Goal: Task Accomplishment & Management: Use online tool/utility

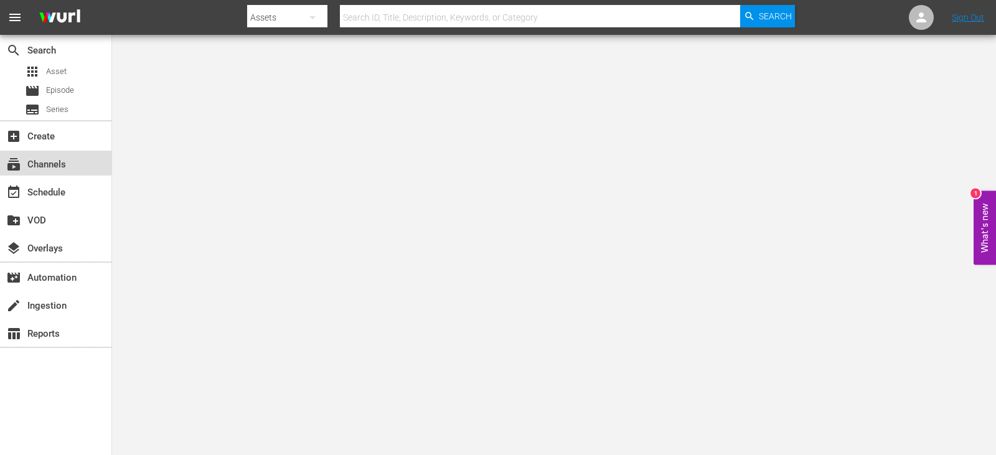
click at [27, 161] on div "subscriptions Channels" at bounding box center [35, 162] width 70 height 11
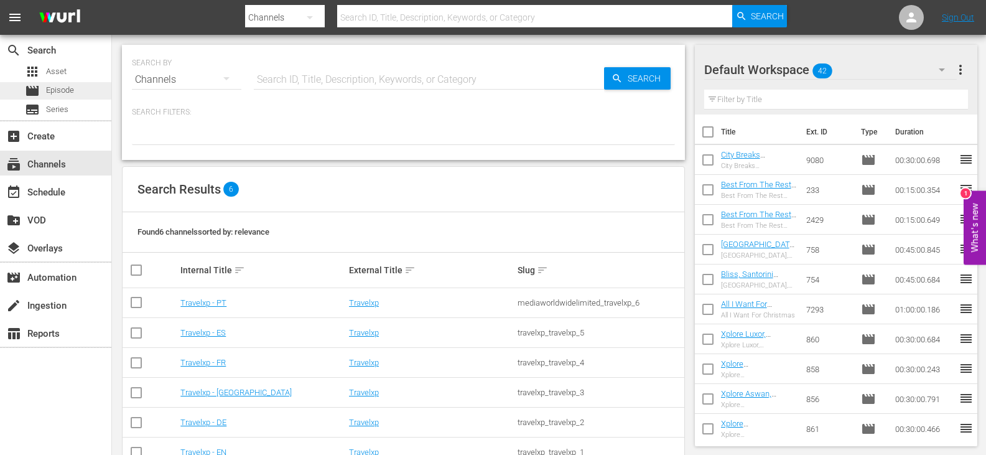
click at [80, 88] on div "movie Episode" at bounding box center [55, 90] width 111 height 17
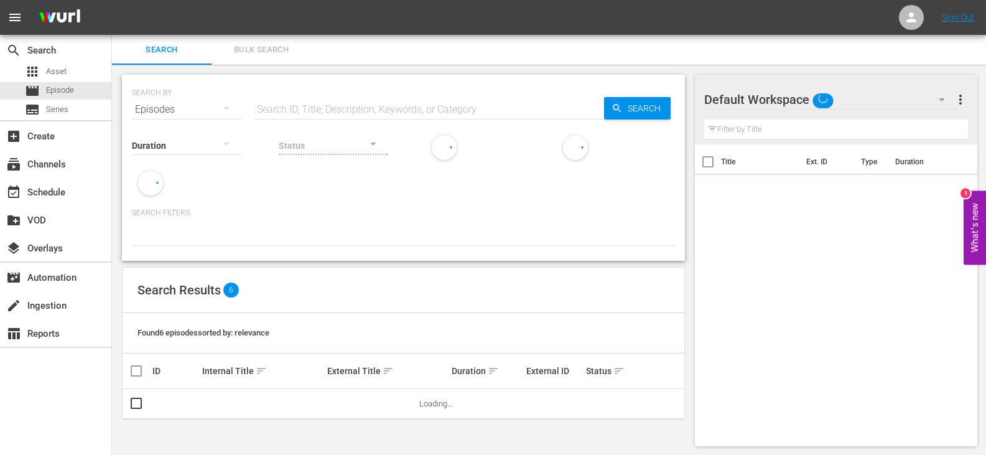
click at [312, 108] on input "text" at bounding box center [429, 110] width 350 height 30
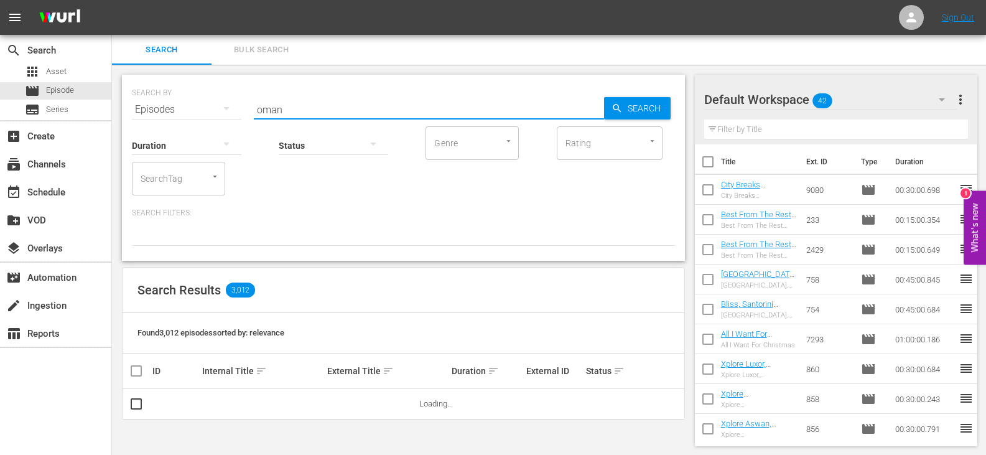
type input "oman DU"
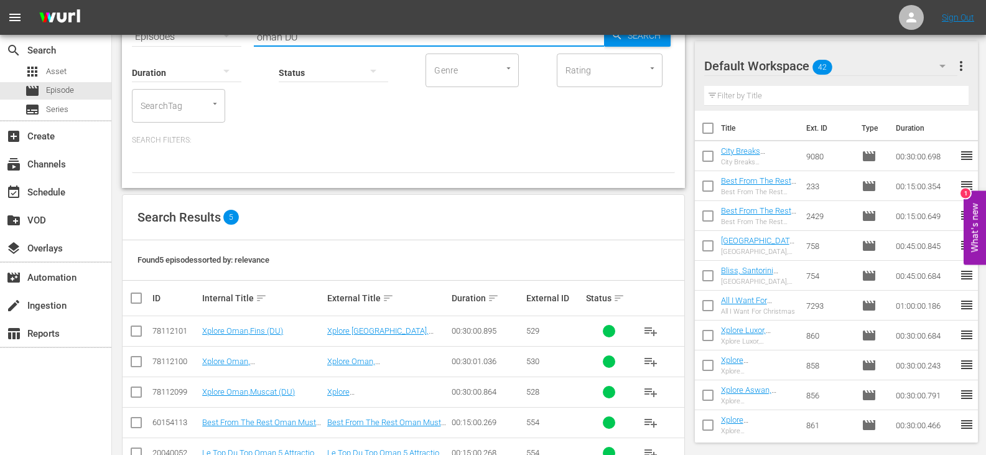
scroll to position [110, 0]
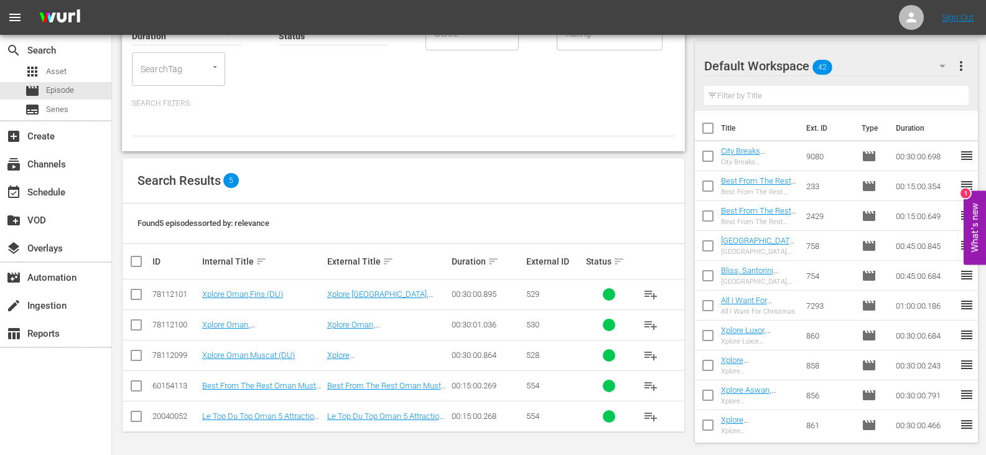
click at [134, 390] on input "checkbox" at bounding box center [136, 388] width 15 height 15
checkbox input "true"
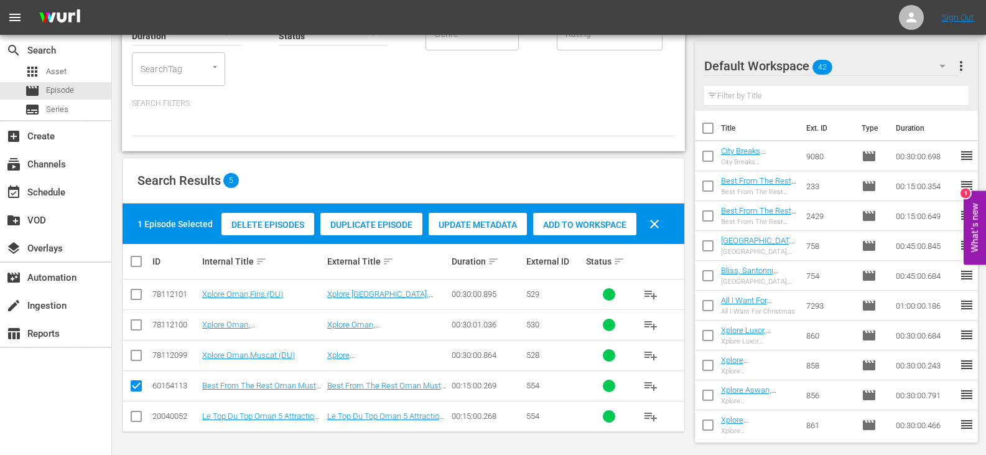
click at [546, 228] on span "Add to Workspace" at bounding box center [584, 225] width 103 height 10
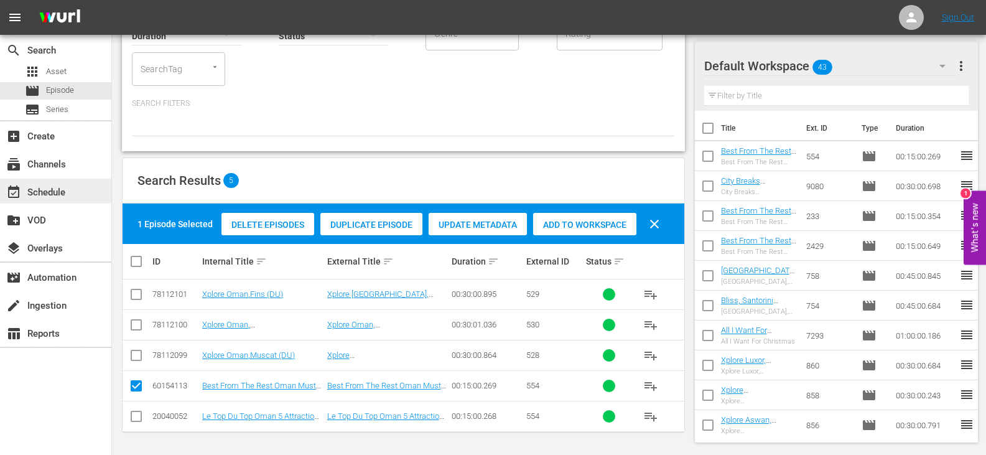
click at [44, 187] on div "event_available Schedule" at bounding box center [35, 190] width 70 height 11
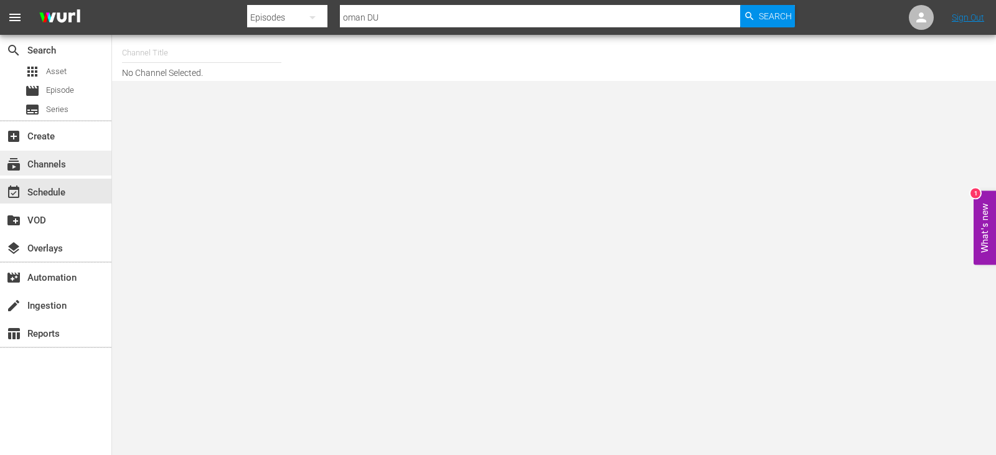
click at [44, 158] on div "subscriptions Channels" at bounding box center [35, 162] width 70 height 11
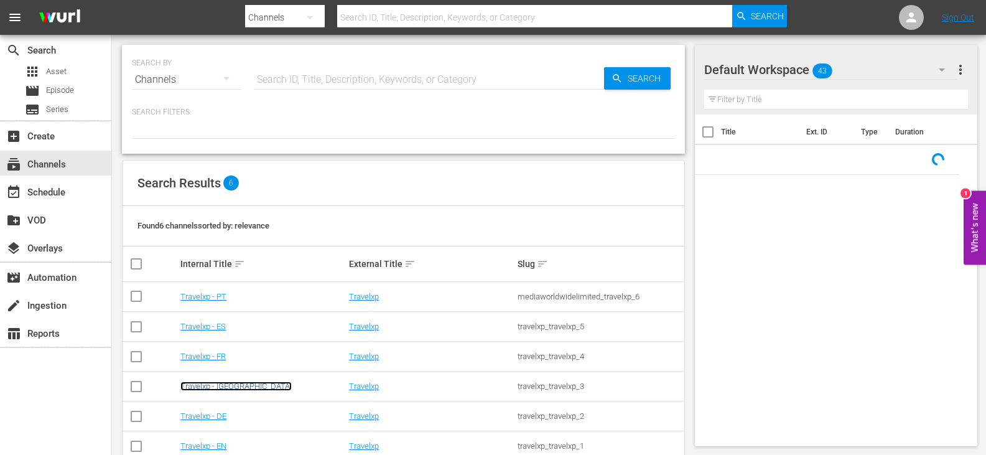
click at [202, 388] on link "Travelxp - [GEOGRAPHIC_DATA]" at bounding box center [235, 385] width 111 height 9
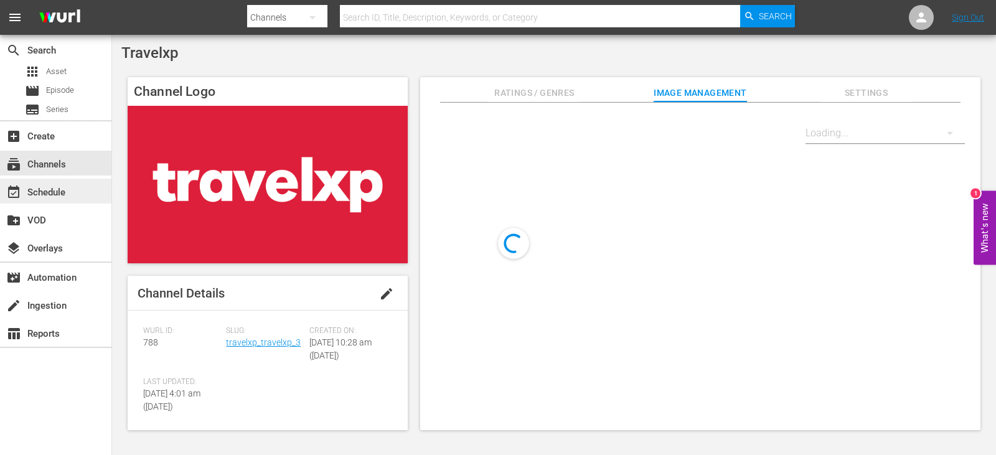
click at [50, 194] on div "event_available Schedule" at bounding box center [35, 190] width 70 height 11
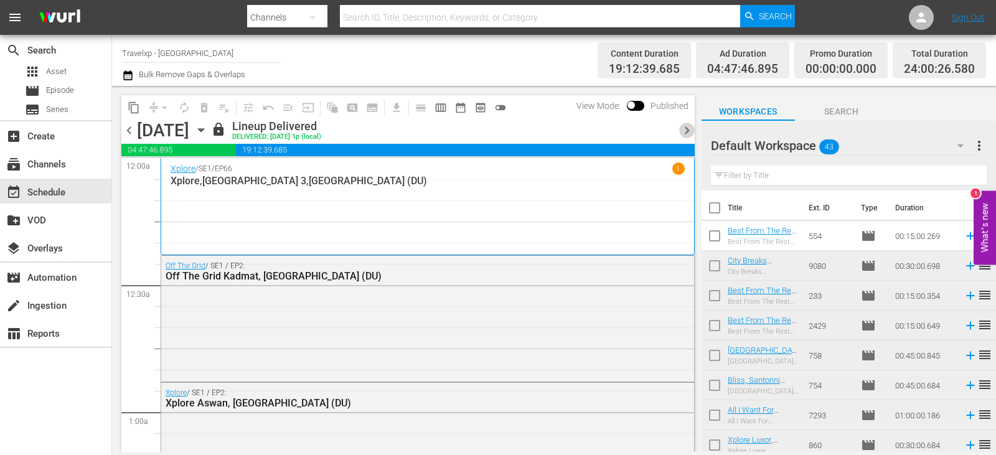
click at [684, 133] on span "chevron_right" at bounding box center [687, 131] width 16 height 16
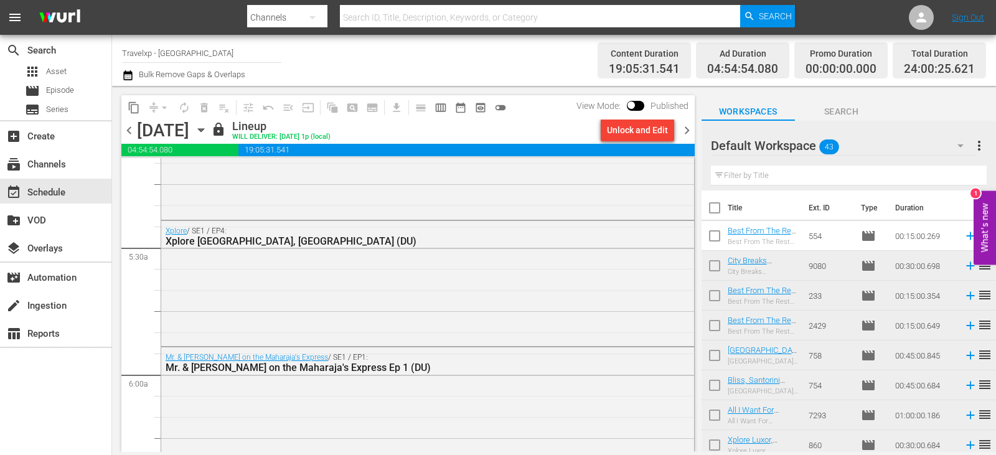
scroll to position [1680, 0]
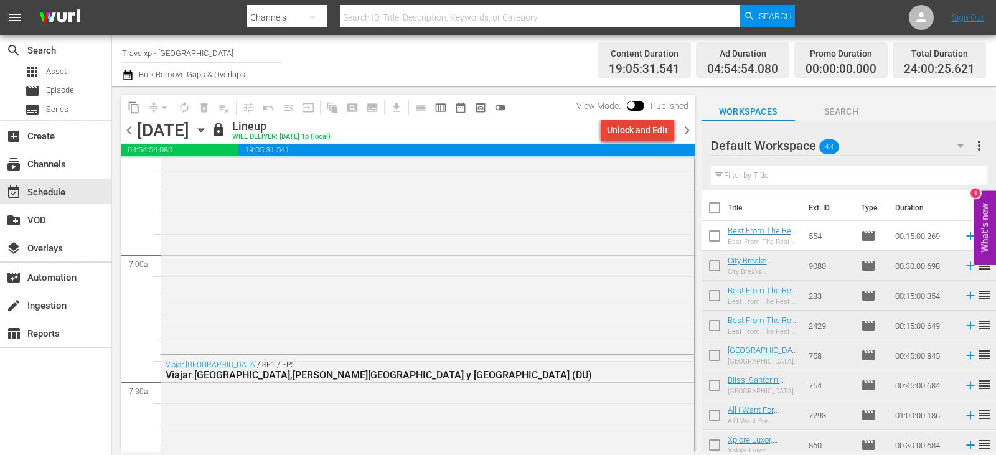
click at [645, 127] on div "Unlock and Edit" at bounding box center [637, 130] width 61 height 22
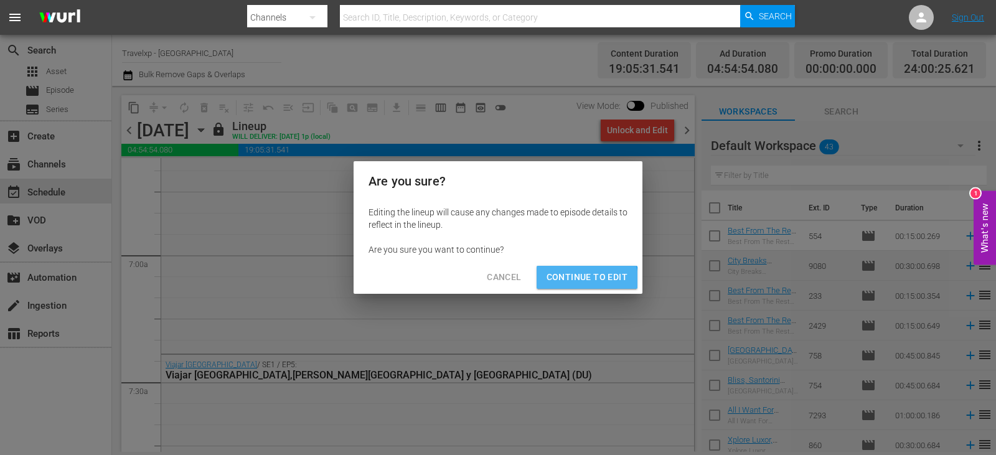
click at [542, 286] on button "Continue to Edit" at bounding box center [586, 277] width 101 height 23
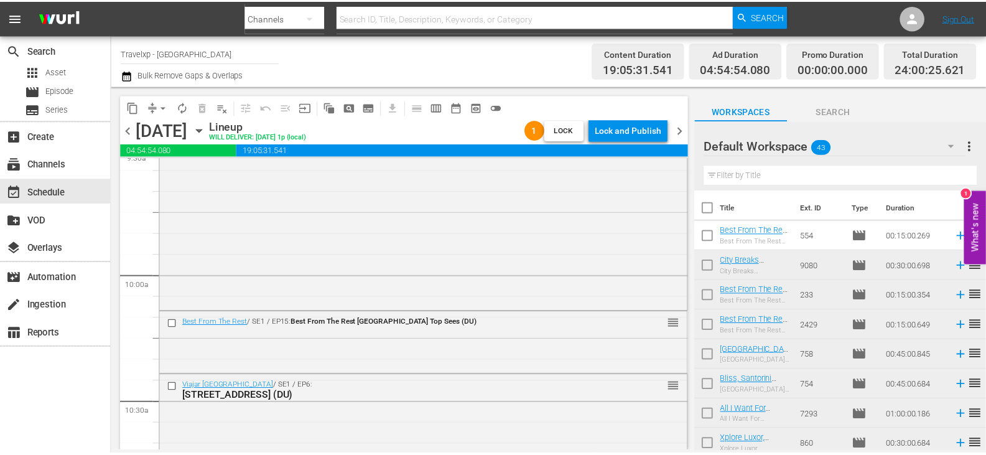
scroll to position [2427, 0]
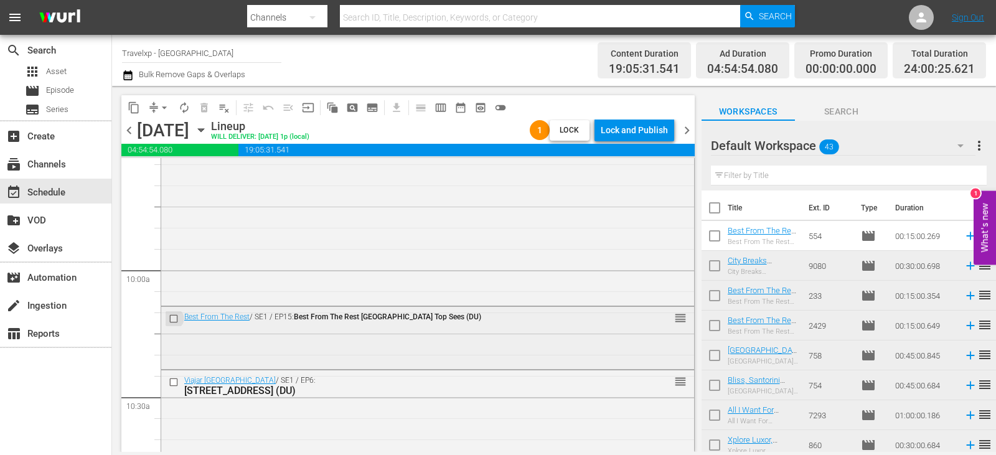
click at [174, 318] on input "checkbox" at bounding box center [175, 318] width 13 height 11
click at [203, 104] on span "delete_forever_outlined" at bounding box center [204, 107] width 12 height 12
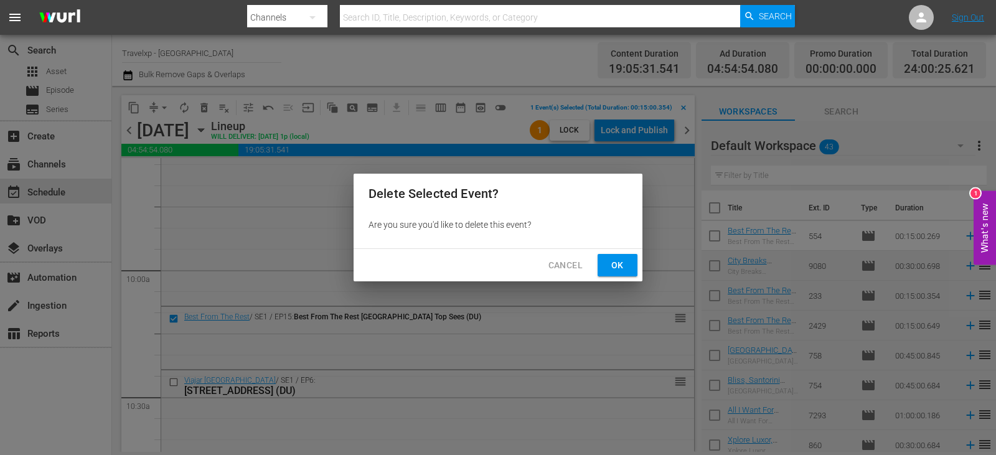
click at [612, 260] on span "Ok" at bounding box center [617, 266] width 20 height 16
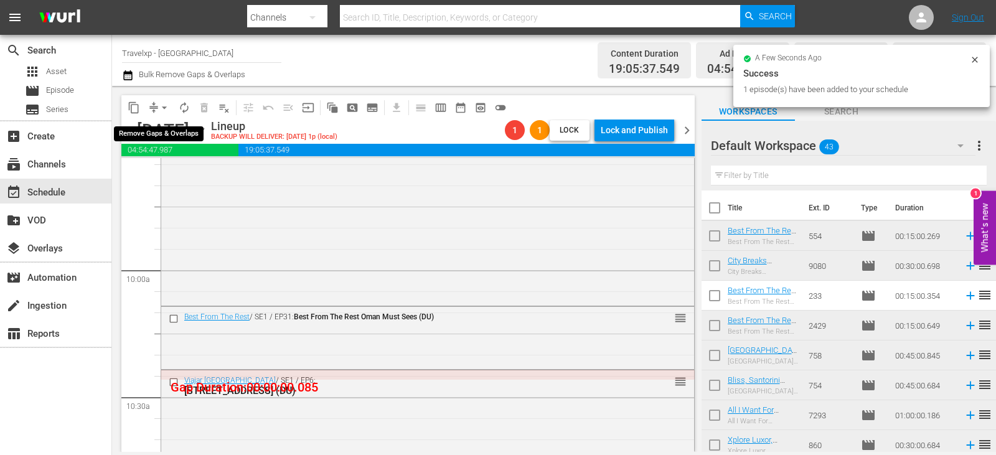
click at [166, 106] on span "arrow_drop_down" at bounding box center [164, 107] width 12 height 12
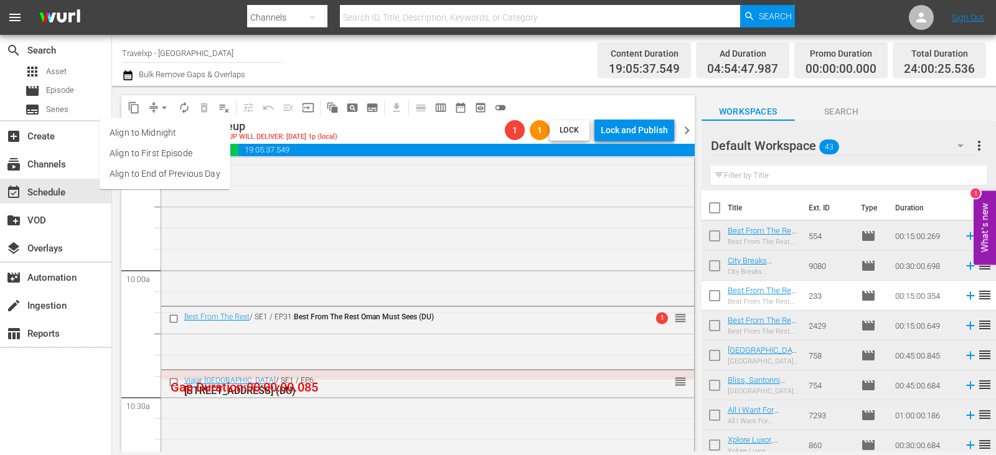
click at [172, 172] on li "Align to End of Previous Day" at bounding box center [165, 174] width 131 height 21
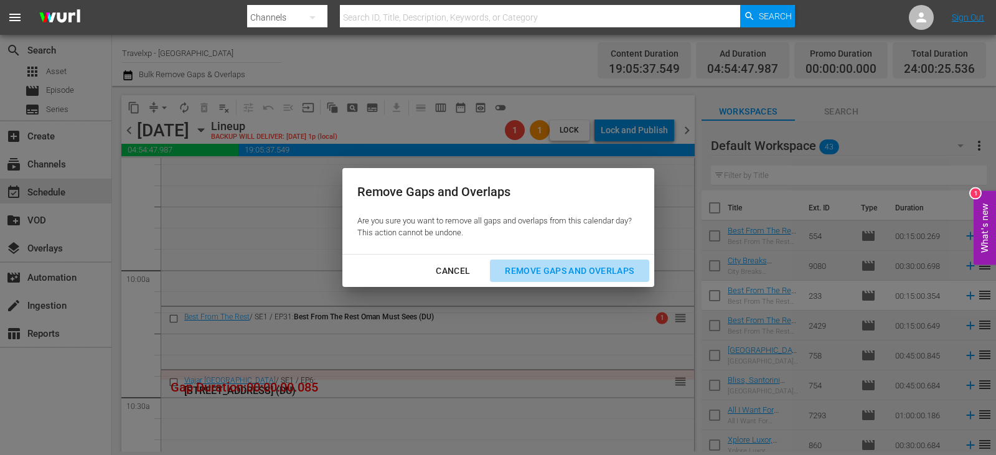
click at [579, 269] on div "Remove Gaps and Overlaps" at bounding box center [569, 271] width 149 height 16
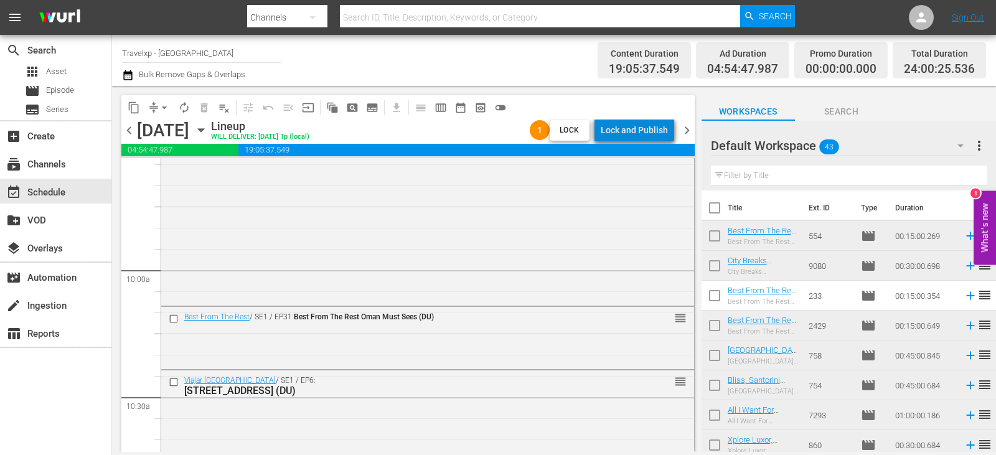
click at [655, 136] on div "Lock and Publish" at bounding box center [634, 130] width 67 height 22
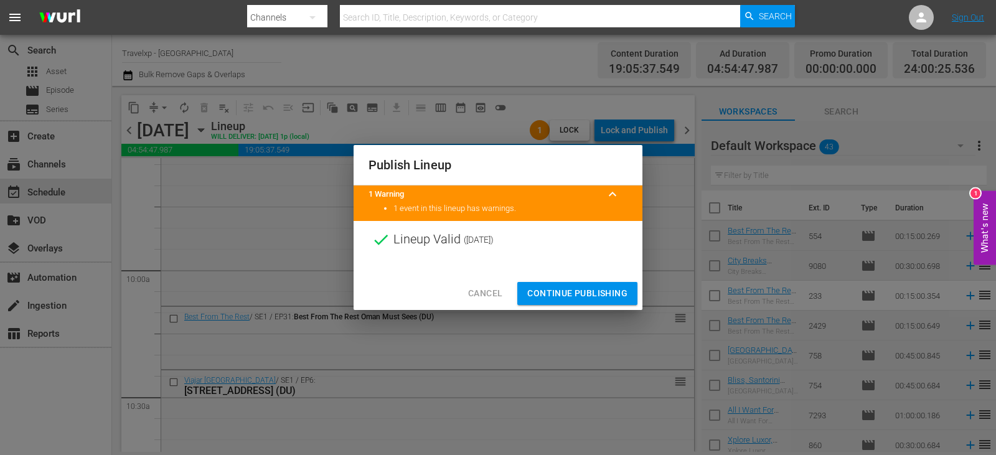
click at [574, 288] on span "Continue Publishing" at bounding box center [577, 294] width 100 height 16
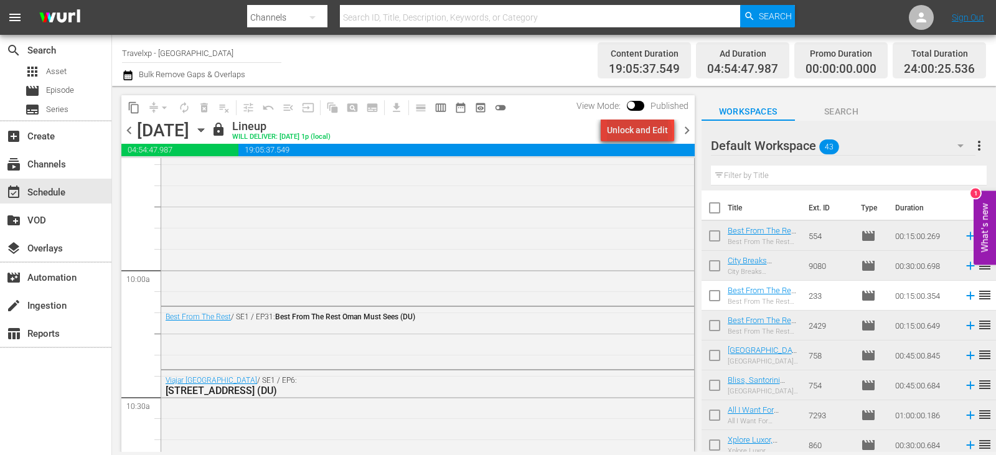
click at [642, 133] on div "Unlock and Edit" at bounding box center [637, 130] width 61 height 22
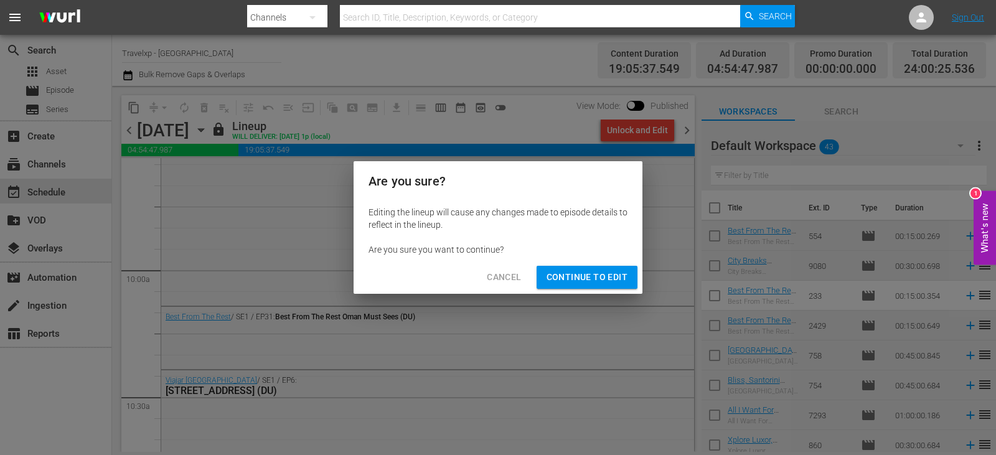
click at [559, 285] on button "Continue to Edit" at bounding box center [586, 277] width 101 height 23
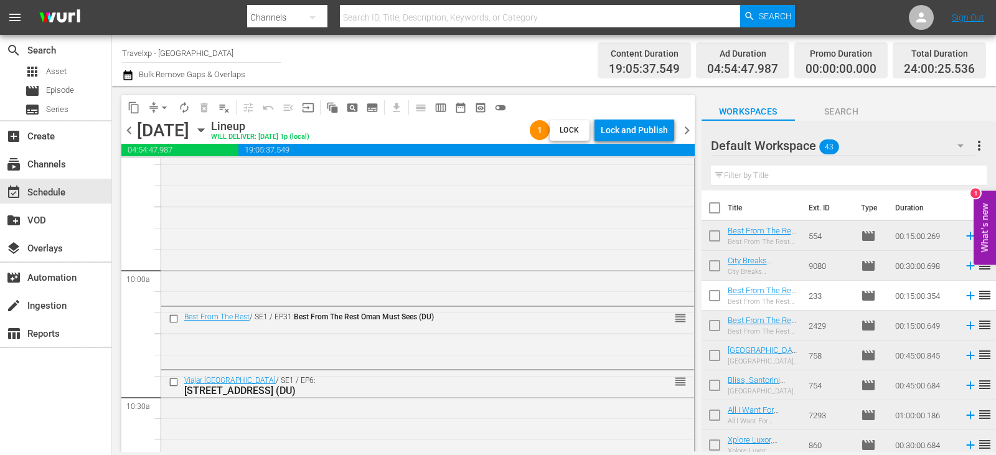
click at [714, 266] on input "checkbox" at bounding box center [714, 268] width 26 height 26
checkbox input "true"
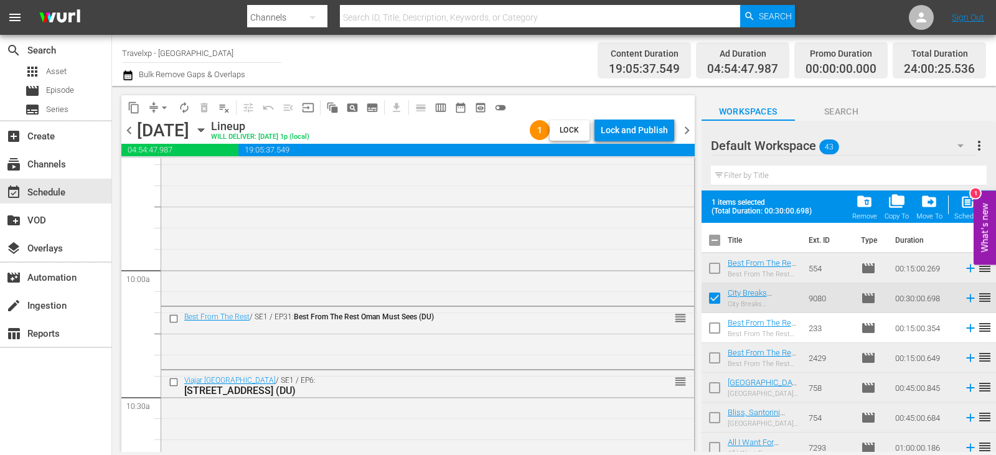
click at [718, 334] on input "checkbox" at bounding box center [714, 330] width 26 height 26
checkbox input "true"
click at [714, 303] on input "checkbox" at bounding box center [714, 301] width 26 height 26
checkbox input "false"
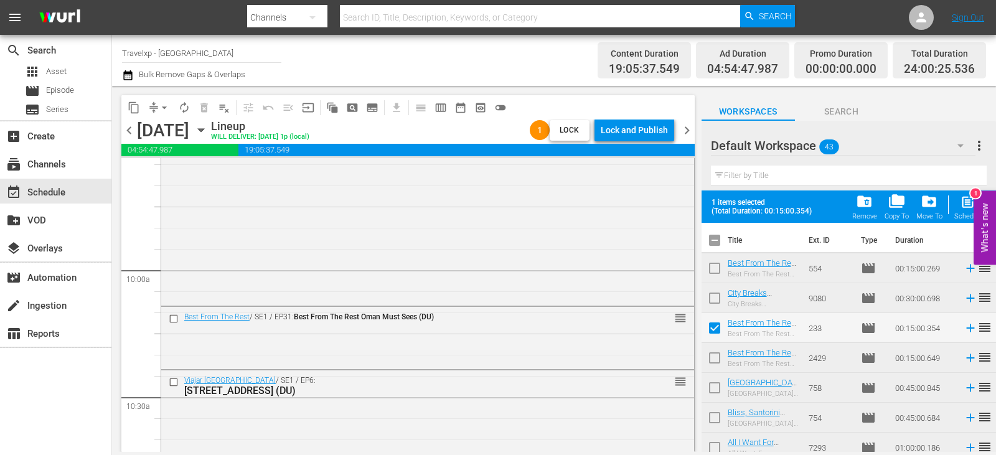
click at [716, 332] on input "checkbox" at bounding box center [714, 330] width 26 height 26
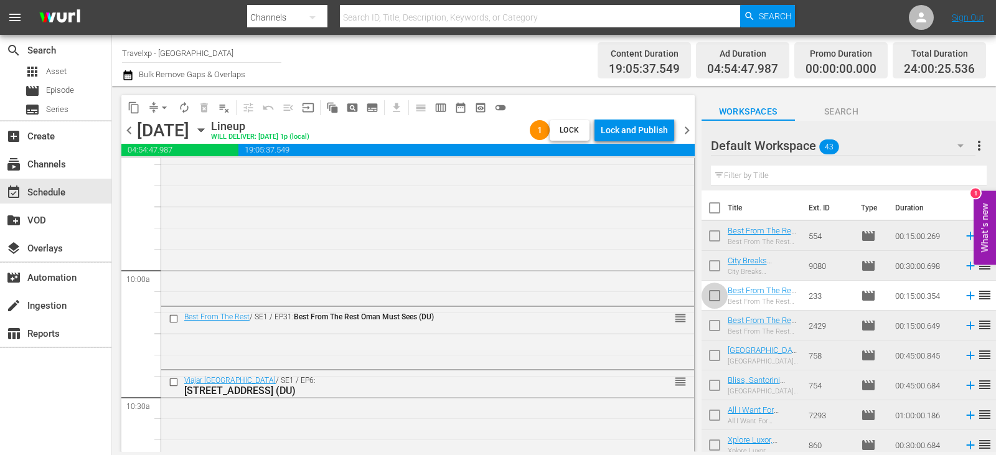
click at [714, 296] on input "checkbox" at bounding box center [714, 298] width 26 height 26
checkbox input "true"
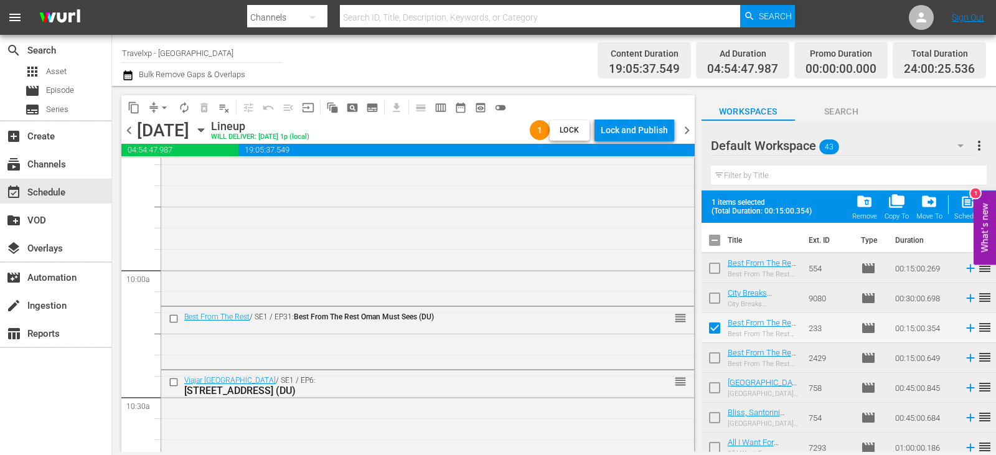
click at [710, 296] on input "checkbox" at bounding box center [714, 301] width 26 height 26
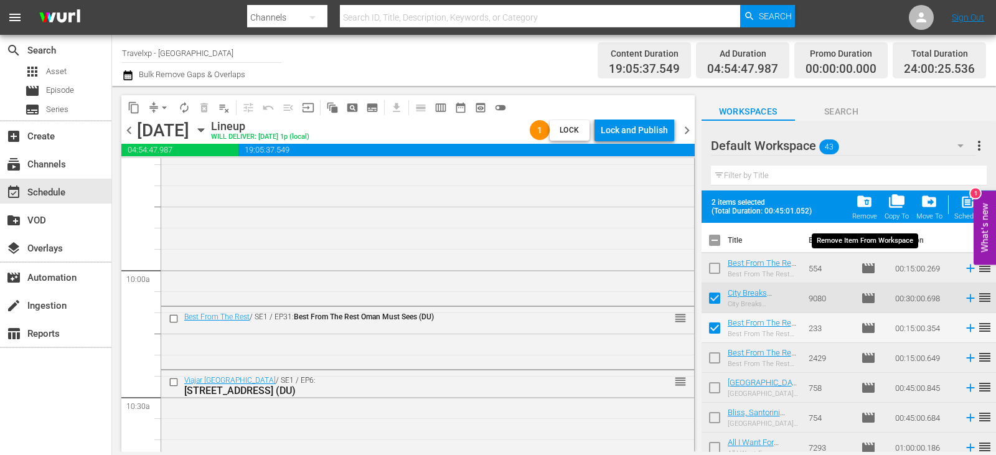
click at [867, 208] on span "folder_delete" at bounding box center [864, 201] width 17 height 17
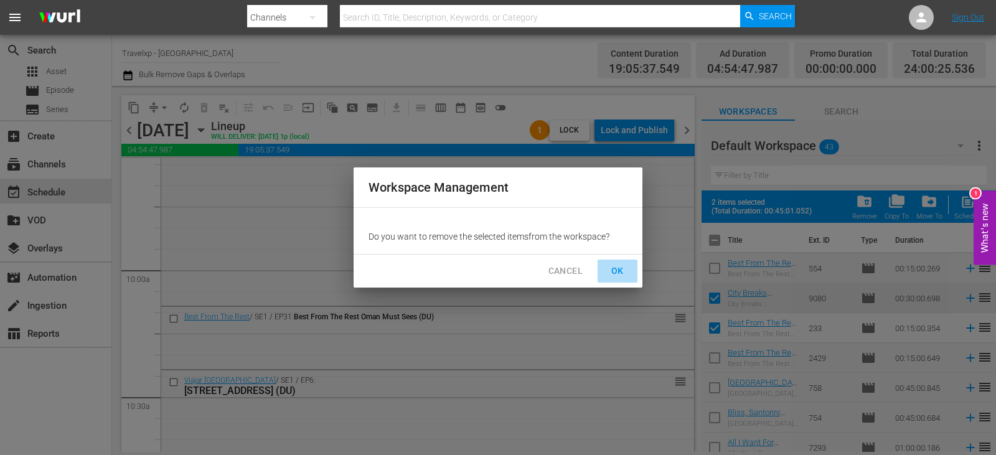
click at [624, 278] on span "OK" at bounding box center [617, 271] width 20 height 16
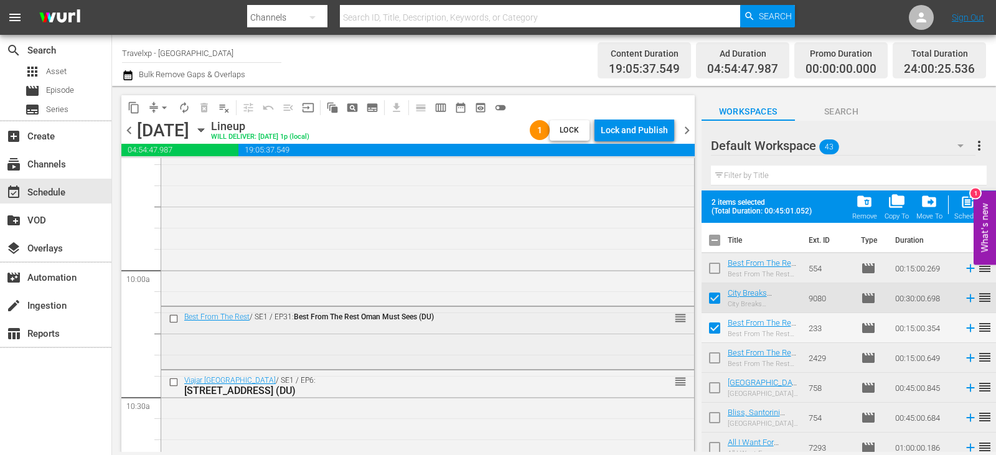
checkbox input "false"
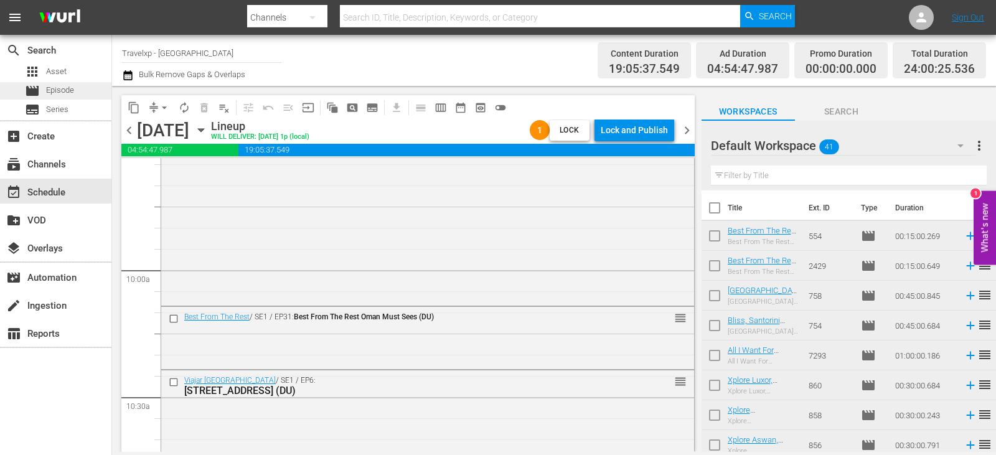
click at [47, 85] on span "Episode" at bounding box center [60, 90] width 28 height 12
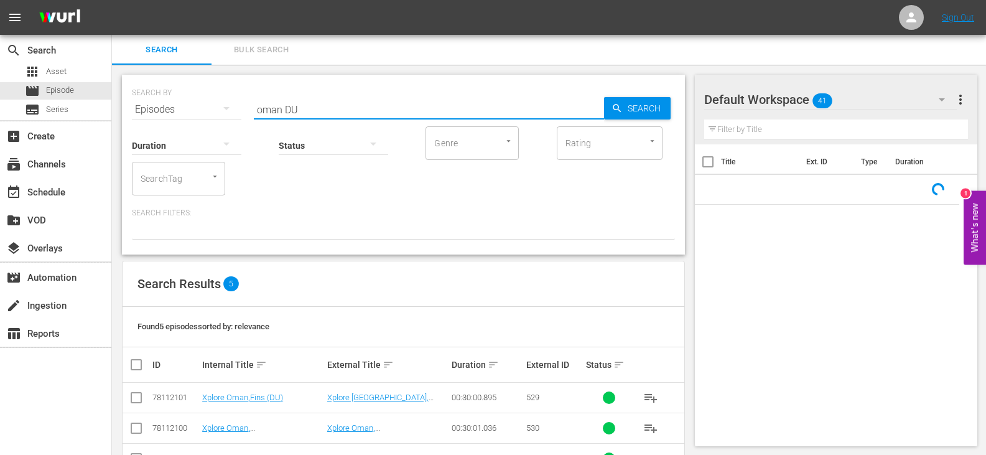
drag, startPoint x: 283, startPoint y: 108, endPoint x: 221, endPoint y: 121, distance: 63.6
click at [221, 121] on div "SEARCH BY Search By Episodes Search ID, Title, Description, Keywords, or Catego…" at bounding box center [403, 165] width 563 height 180
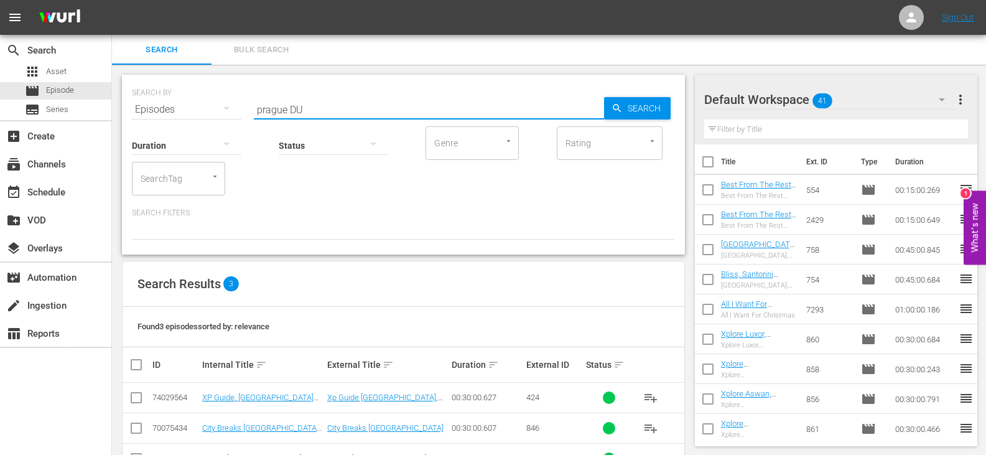
scroll to position [42, 0]
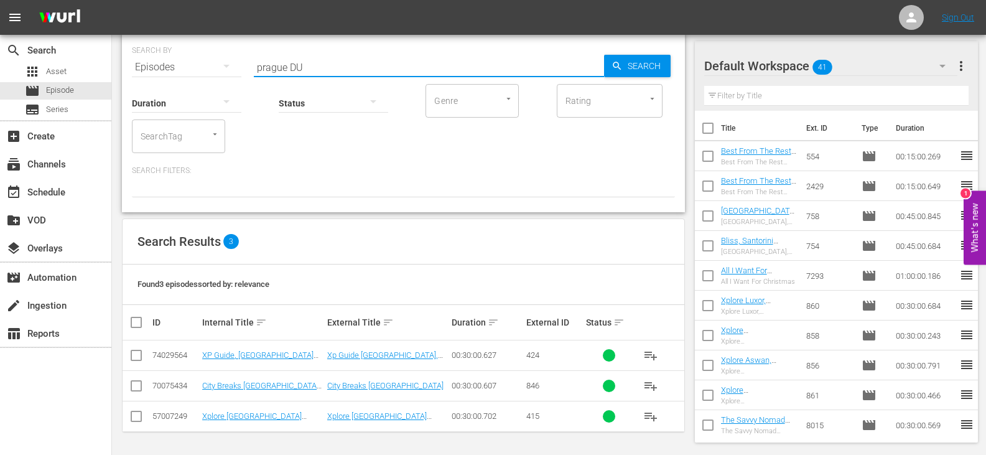
type input "prague DU"
click at [141, 391] on input "checkbox" at bounding box center [136, 388] width 15 height 15
checkbox input "true"
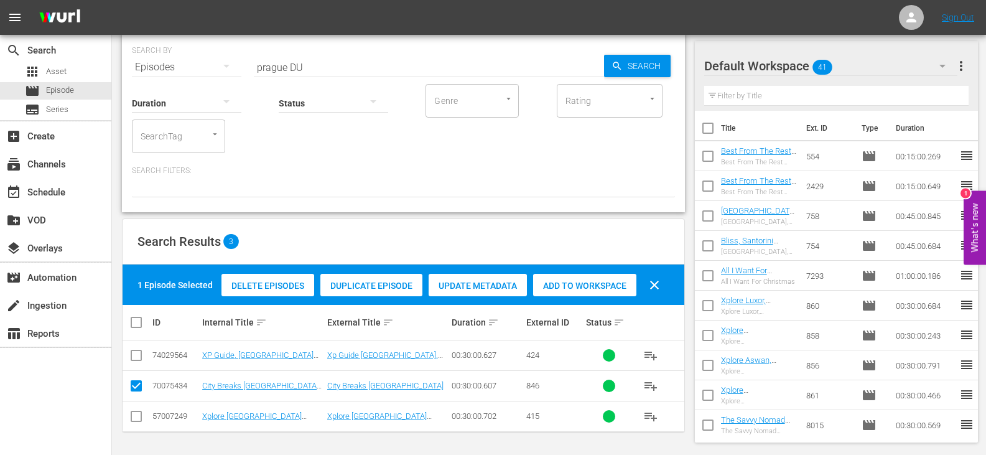
click at [545, 291] on div "Add to Workspace" at bounding box center [584, 286] width 103 height 24
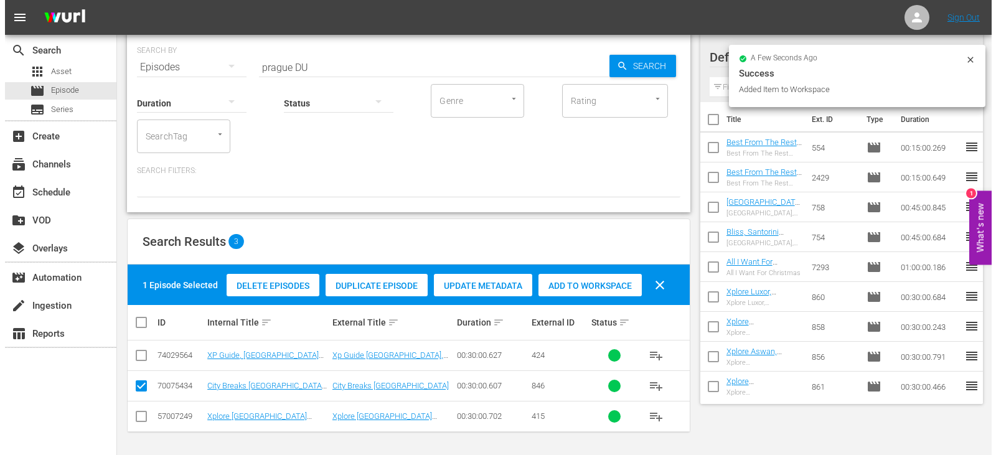
scroll to position [0, 0]
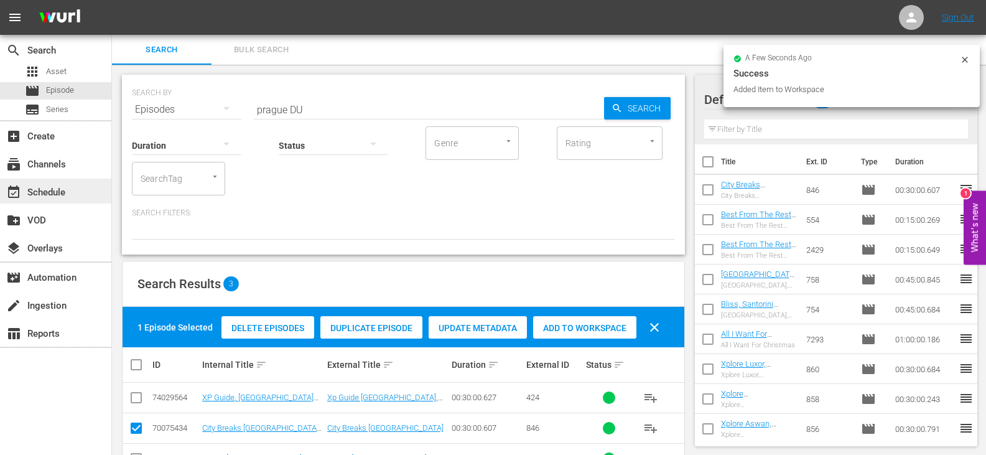
click at [49, 196] on div "event_available Schedule" at bounding box center [35, 190] width 70 height 11
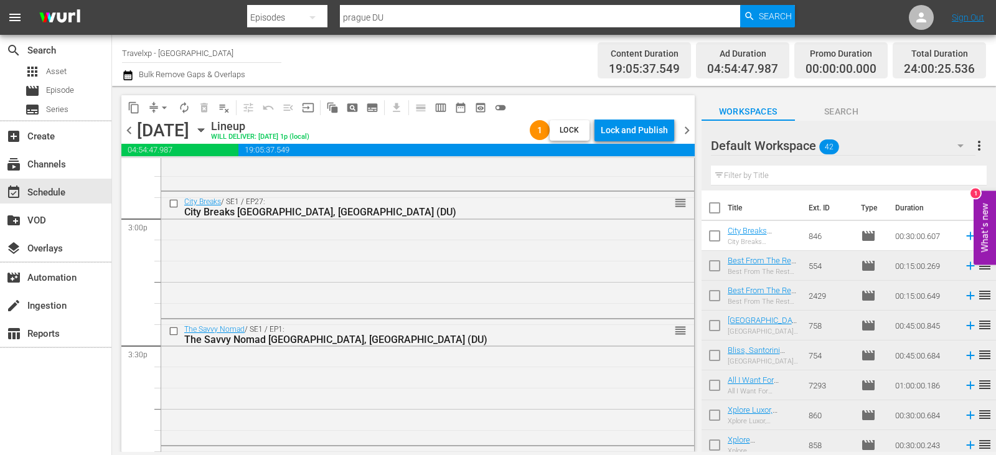
scroll to position [3672, 0]
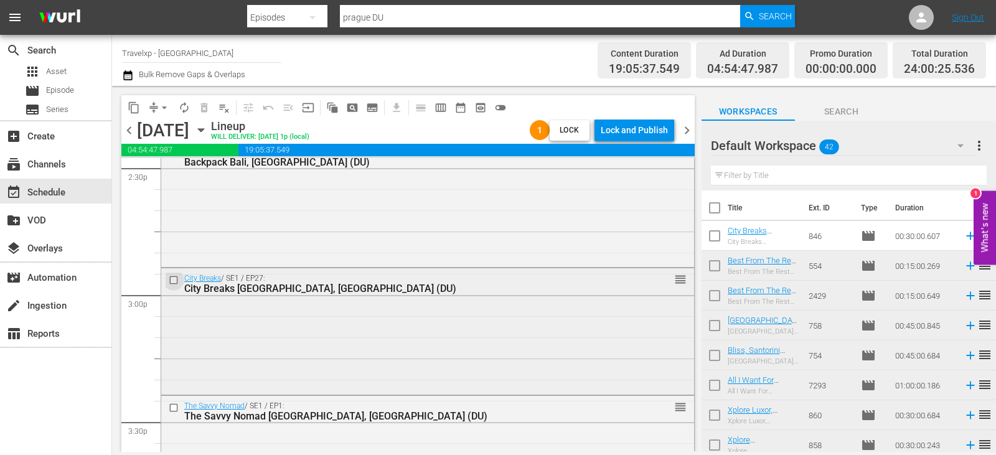
click at [176, 280] on input "checkbox" at bounding box center [175, 280] width 13 height 11
click at [205, 108] on span "delete_forever_outlined" at bounding box center [204, 107] width 12 height 12
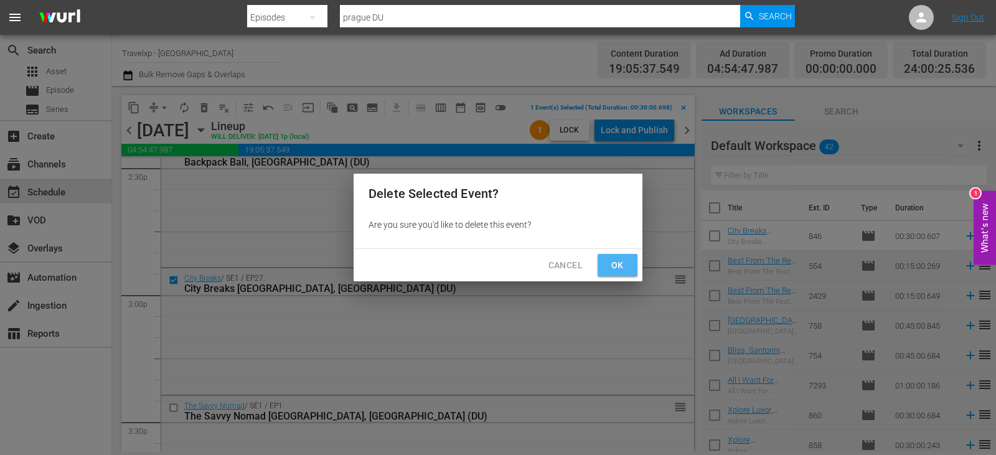
click at [614, 269] on span "Ok" at bounding box center [617, 266] width 20 height 16
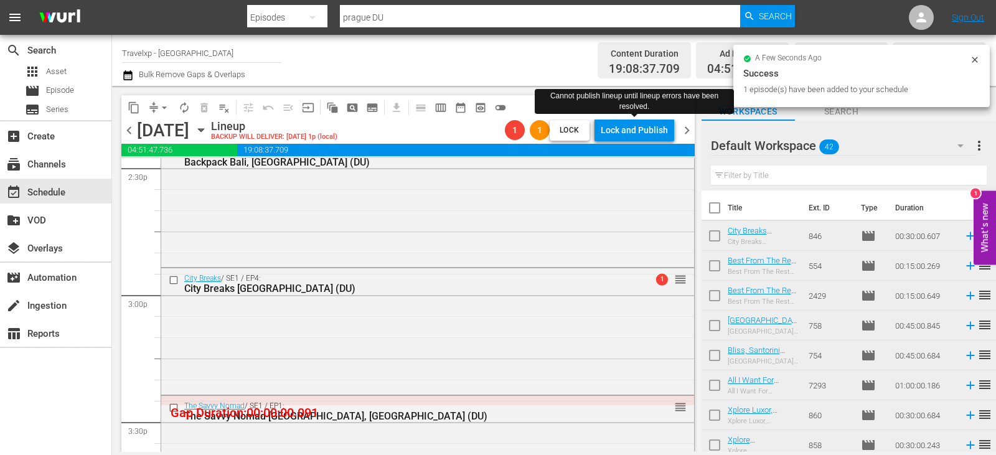
click at [632, 140] on div "Lock and Publish" at bounding box center [634, 130] width 67 height 22
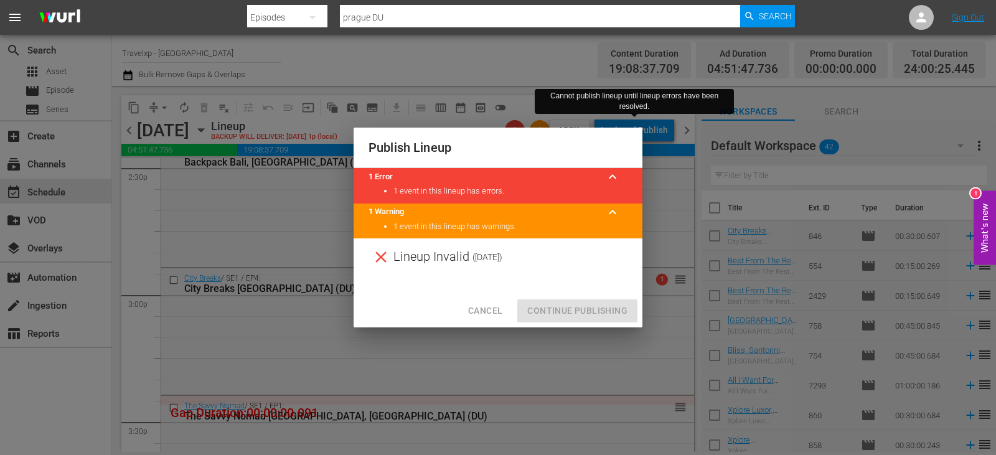
click at [487, 307] on span "Cancel" at bounding box center [485, 311] width 34 height 16
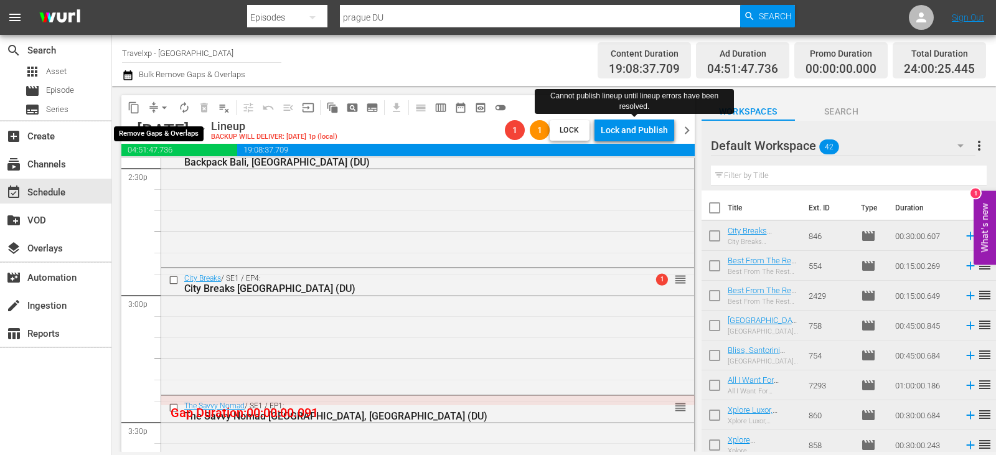
click at [164, 102] on span "arrow_drop_down" at bounding box center [164, 107] width 12 height 12
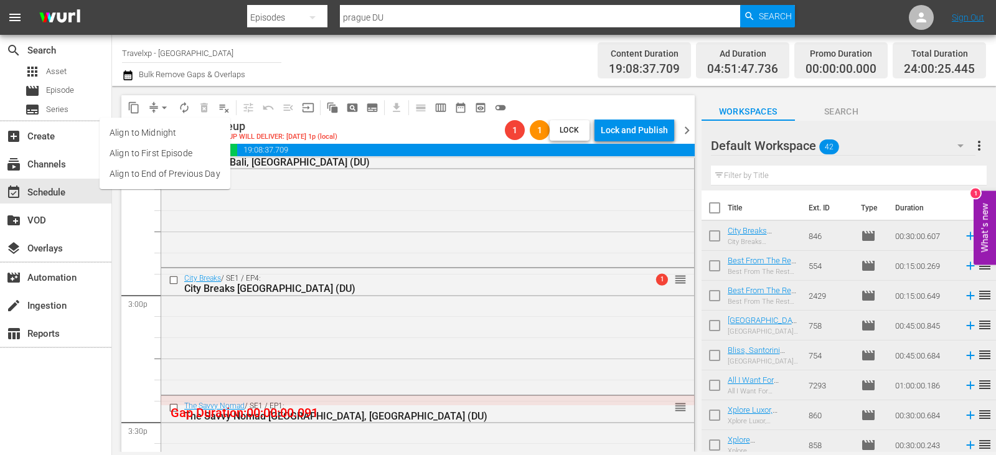
click at [191, 180] on li "Align to End of Previous Day" at bounding box center [165, 174] width 131 height 21
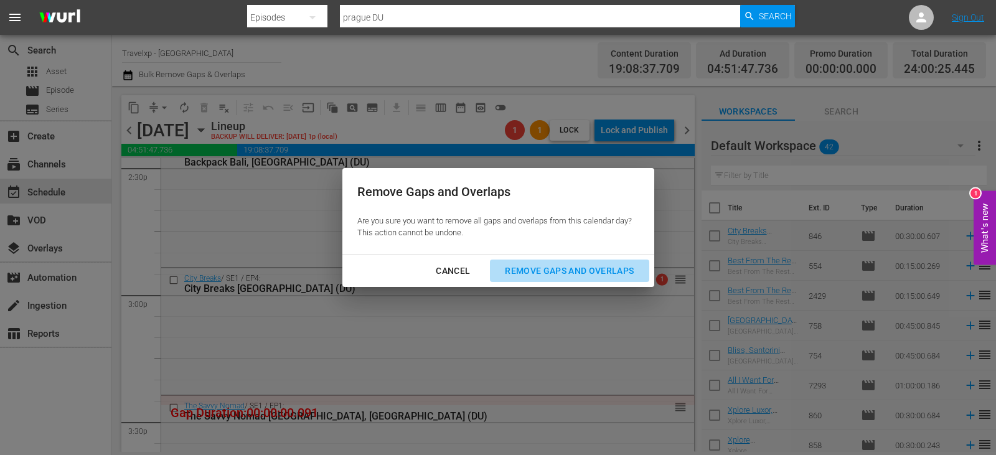
click at [573, 276] on div "Remove Gaps and Overlaps" at bounding box center [569, 271] width 149 height 16
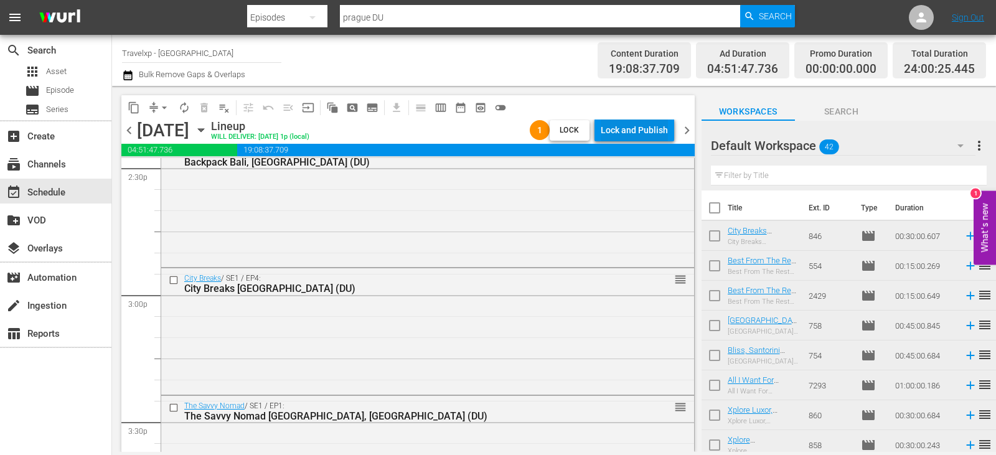
click at [629, 134] on div "Lock and Publish" at bounding box center [634, 130] width 67 height 22
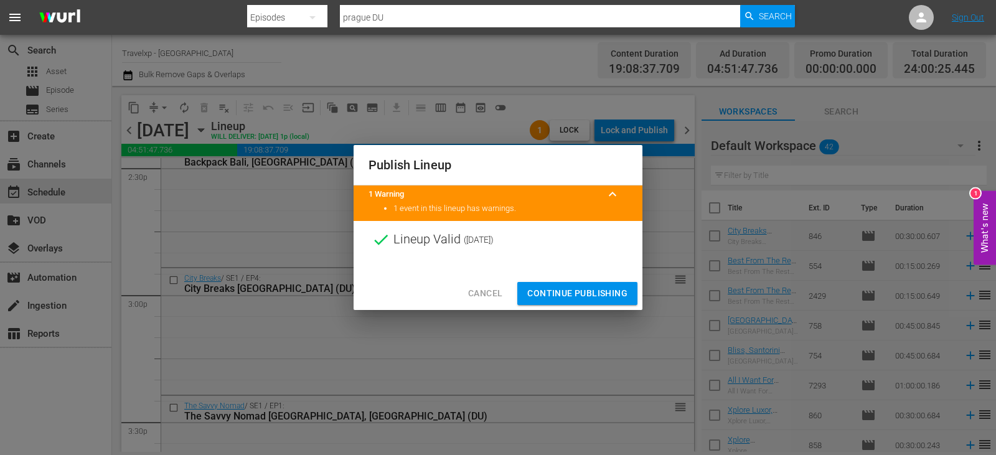
click at [567, 297] on span "Continue Publishing" at bounding box center [577, 294] width 100 height 16
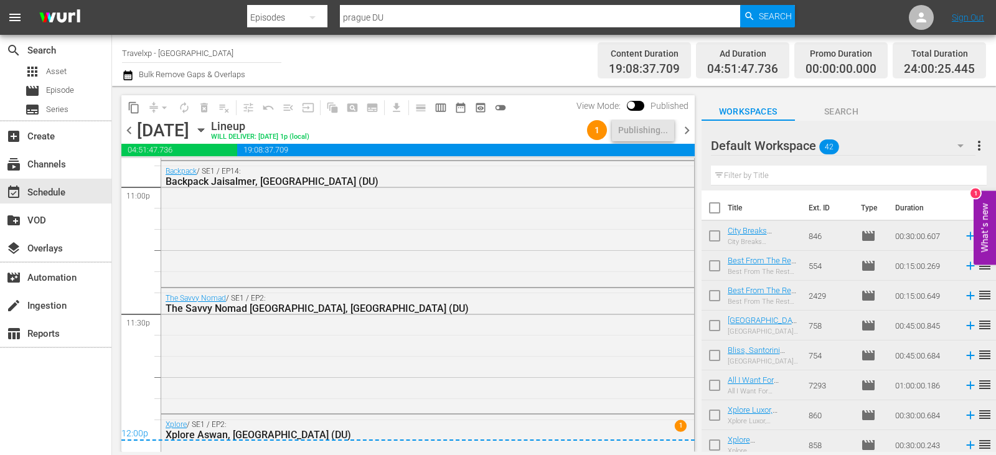
scroll to position [5901, 0]
